Goal: Check status: Check status

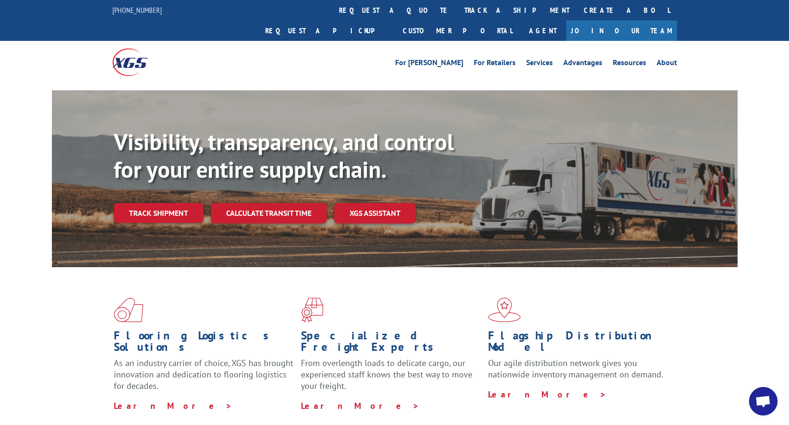
drag, startPoint x: 381, startPoint y: 19, endPoint x: 380, endPoint y: 14, distance: 4.9
click at [457, 19] on link "track a shipment" at bounding box center [516, 10] width 119 height 20
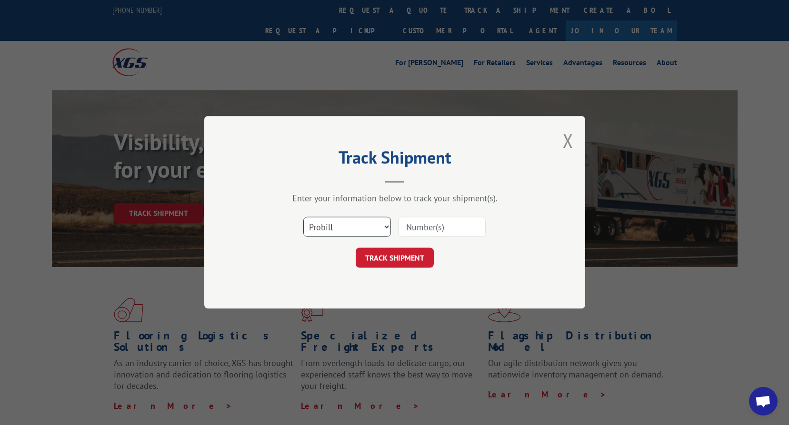
click at [326, 230] on select "Select category... Probill BOL PO" at bounding box center [347, 227] width 88 height 20
select select "bol"
click at [303, 217] on select "Select category... Probill BOL PO" at bounding box center [347, 227] width 88 height 20
click at [422, 217] on input at bounding box center [442, 227] width 88 height 20
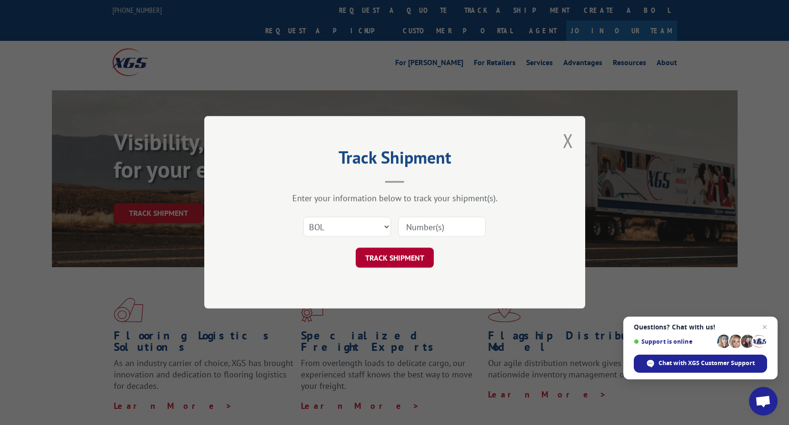
paste input "2873066"
type input "2873066"
click at [392, 265] on button "TRACK SHIPMENT" at bounding box center [395, 258] width 78 height 20
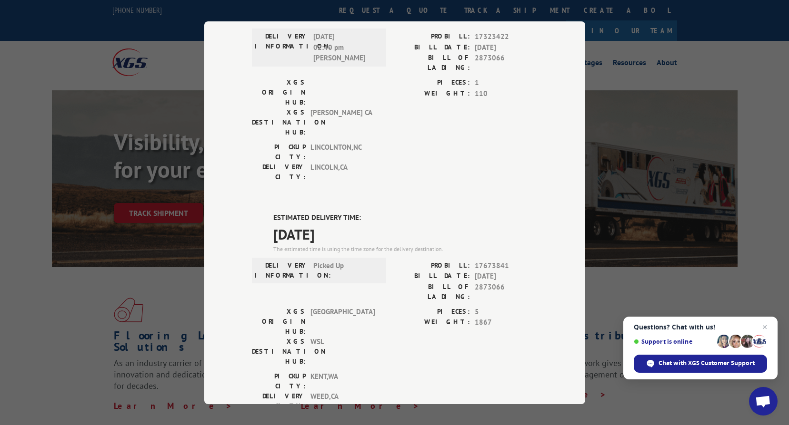
scroll to position [48, 0]
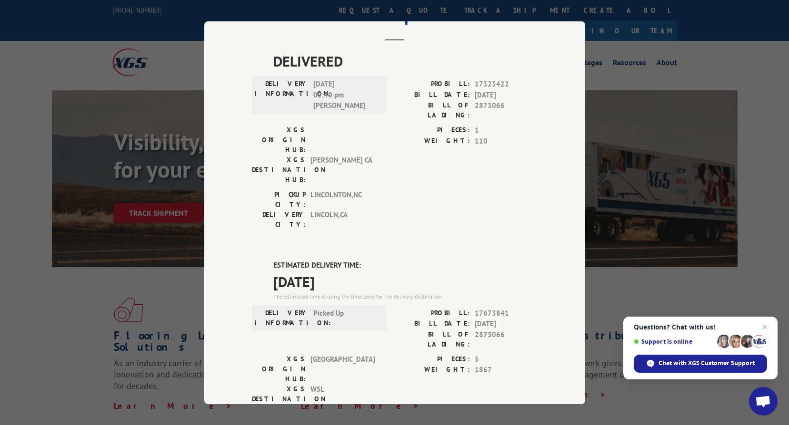
click at [500, 197] on div "DELIVERED DELIVERY INFORMATION: [DATE] 02:40 pm [PERSON_NAME]: 17323422 BILL DA…" at bounding box center [395, 339] width 286 height 578
drag, startPoint x: 213, startPoint y: 162, endPoint x: 224, endPoint y: 153, distance: 14.2
click at [213, 162] on div "Track Shipment DELIVERED DELIVERY INFORMATION: [DATE] 02:40 pm [PERSON_NAME] PR…" at bounding box center [394, 212] width 381 height 383
